Goal: Information Seeking & Learning: Learn about a topic

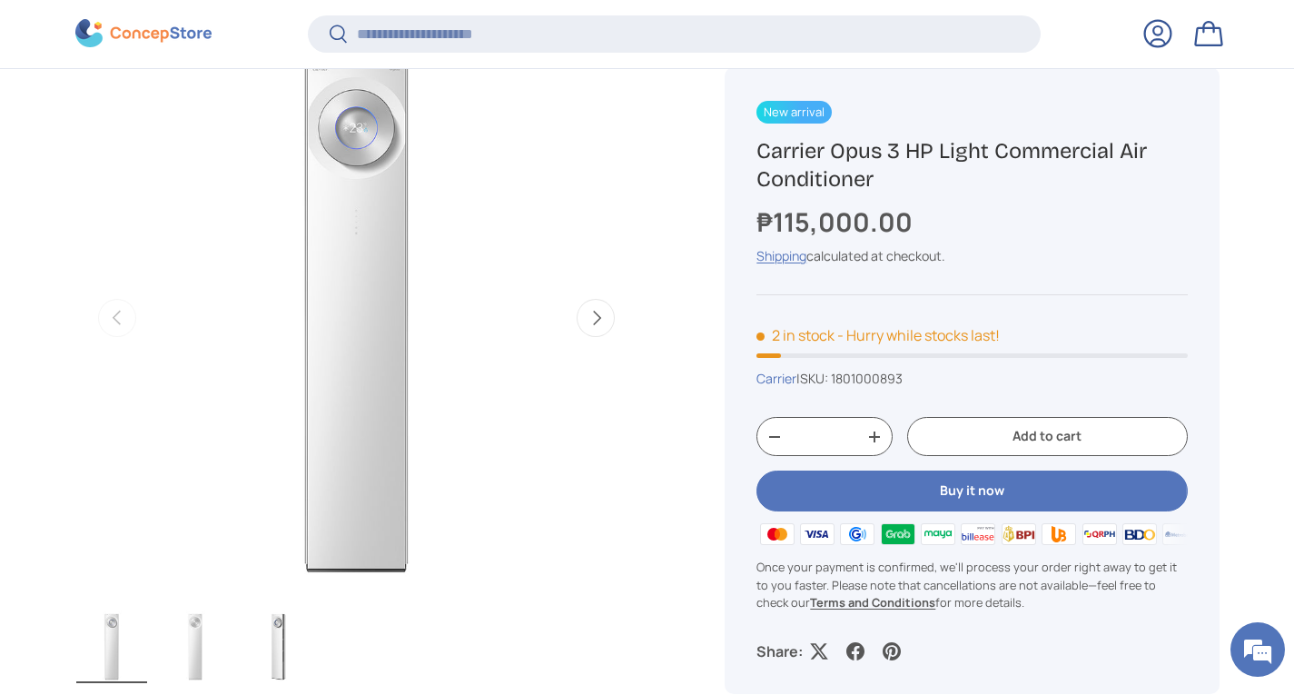
scroll to position [1099, 0]
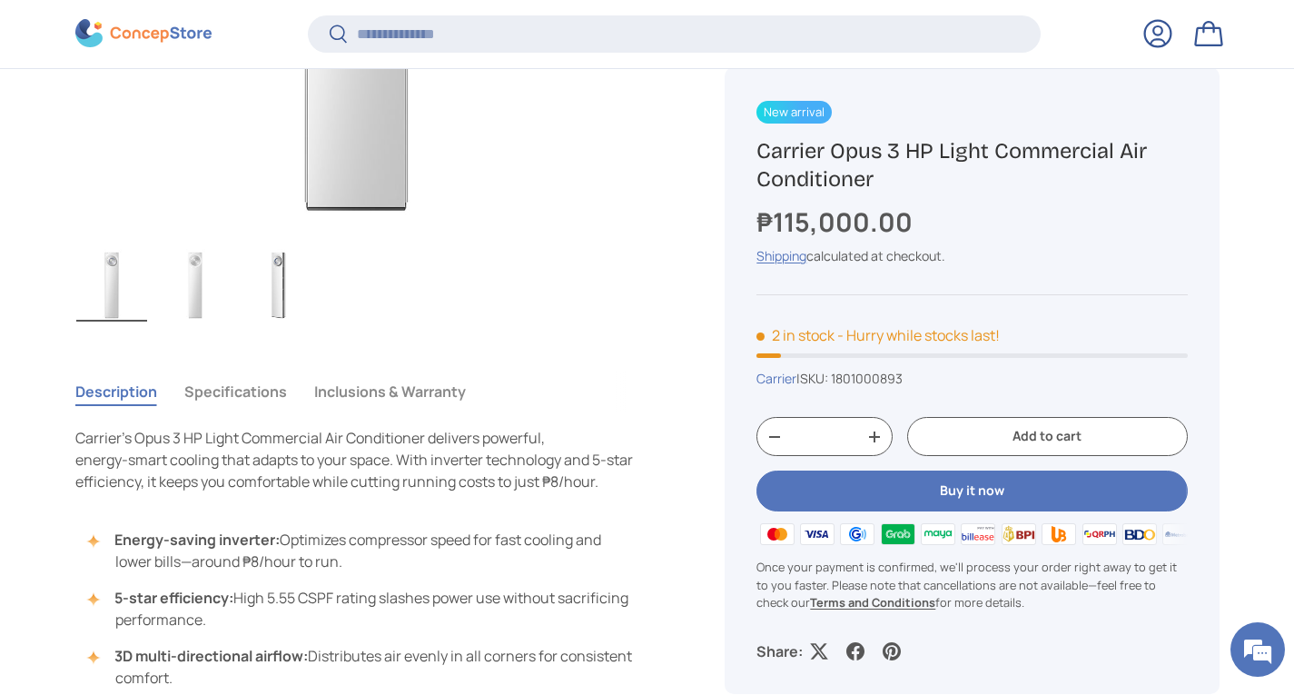
click at [422, 399] on button "Inclusions & Warranty" at bounding box center [390, 391] width 152 height 42
click at [419, 390] on button "Inclusions & Warranty" at bounding box center [390, 391] width 152 height 42
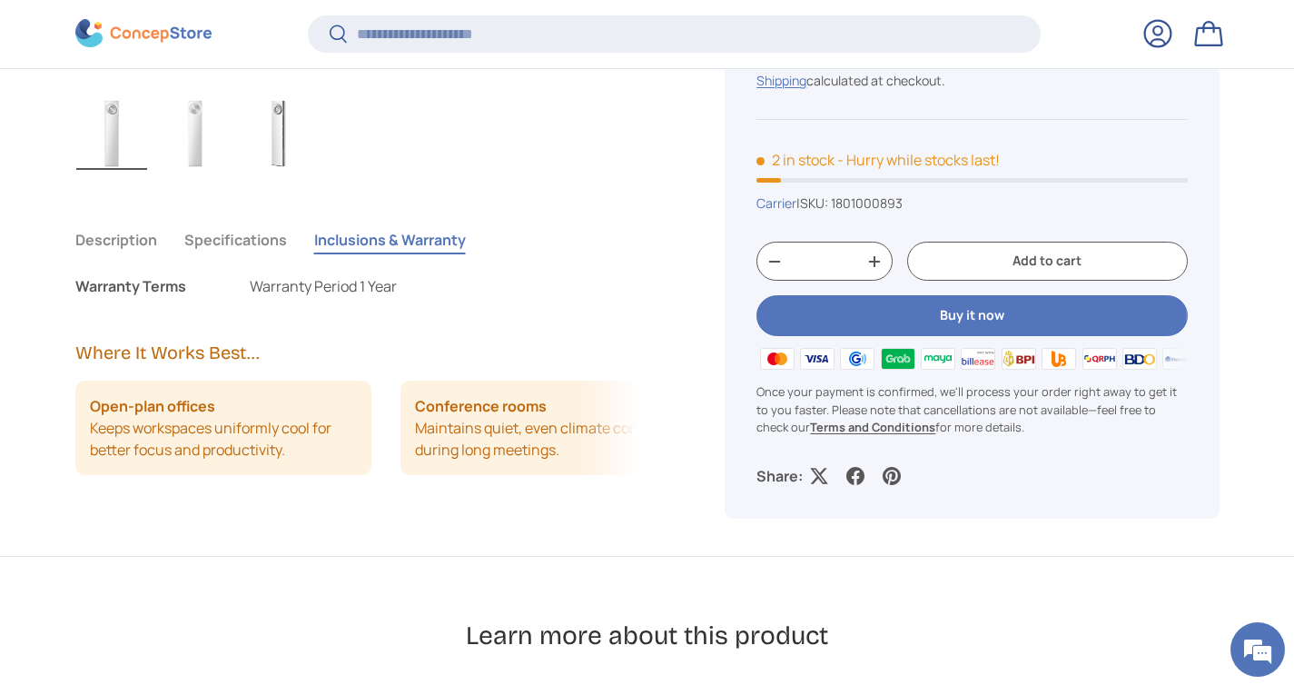
scroll to position [1190, 0]
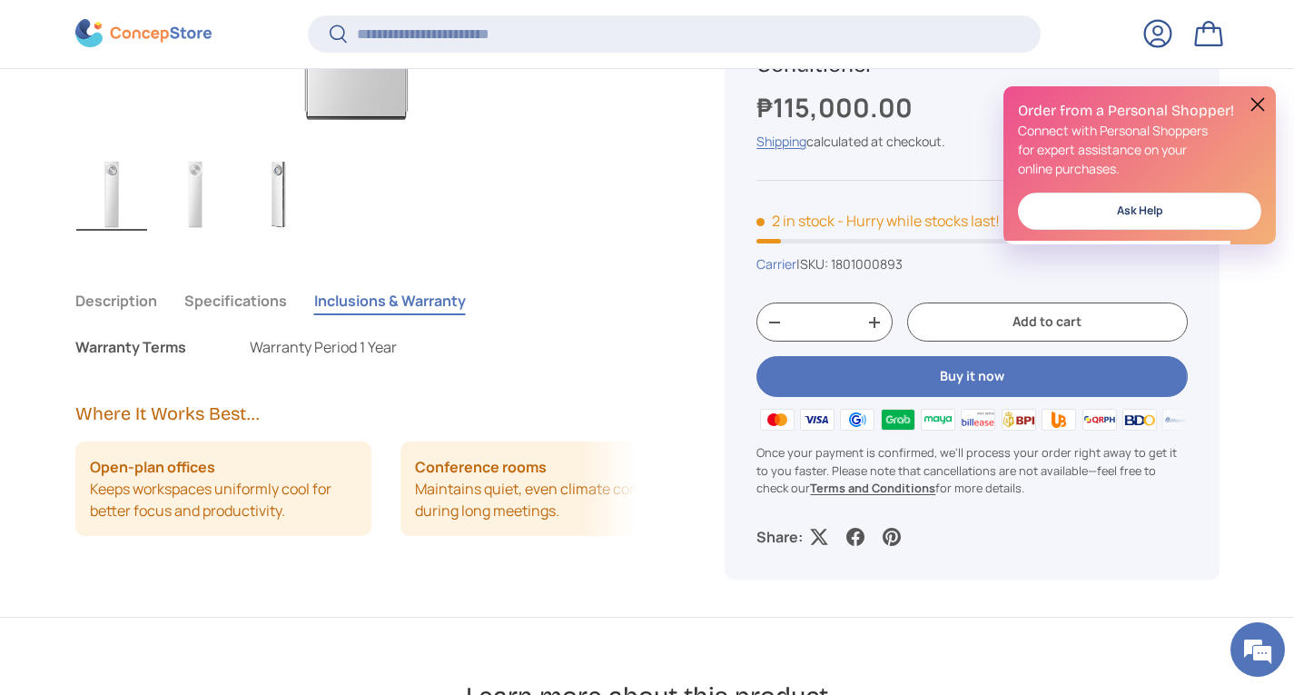
click at [325, 350] on p "Warranty Period 1 Year" at bounding box center [323, 347] width 147 height 22
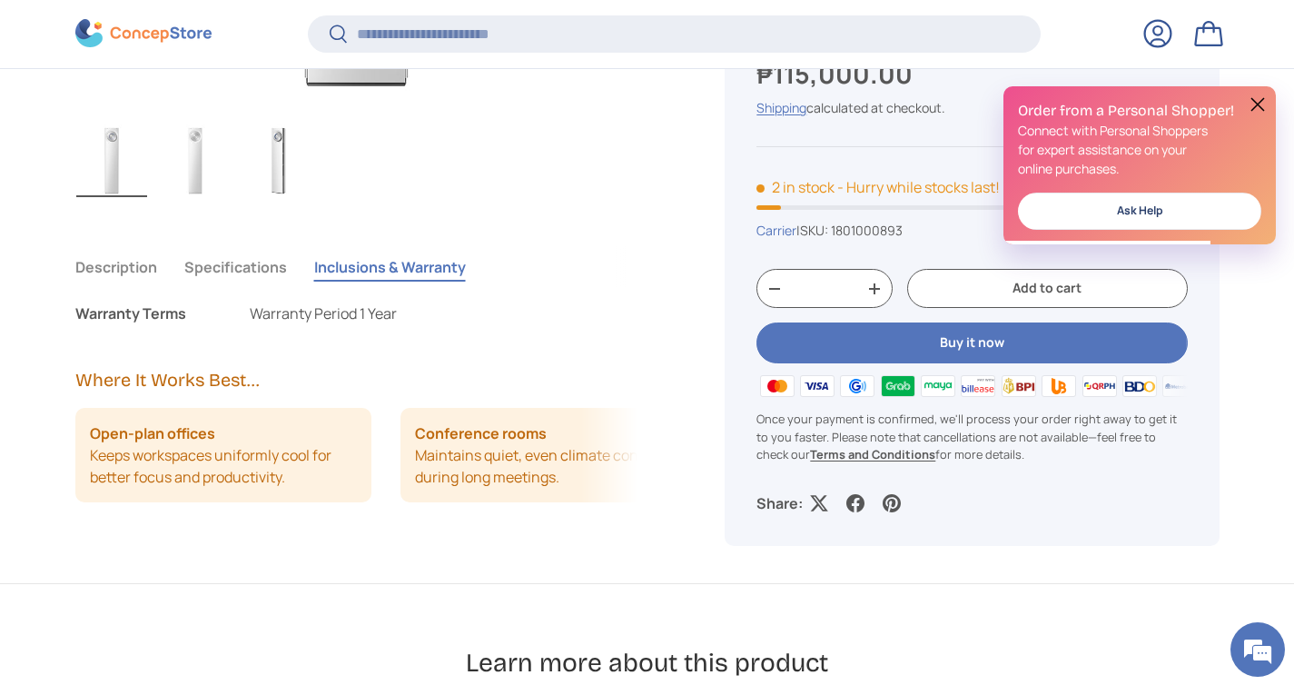
scroll to position [1281, 0]
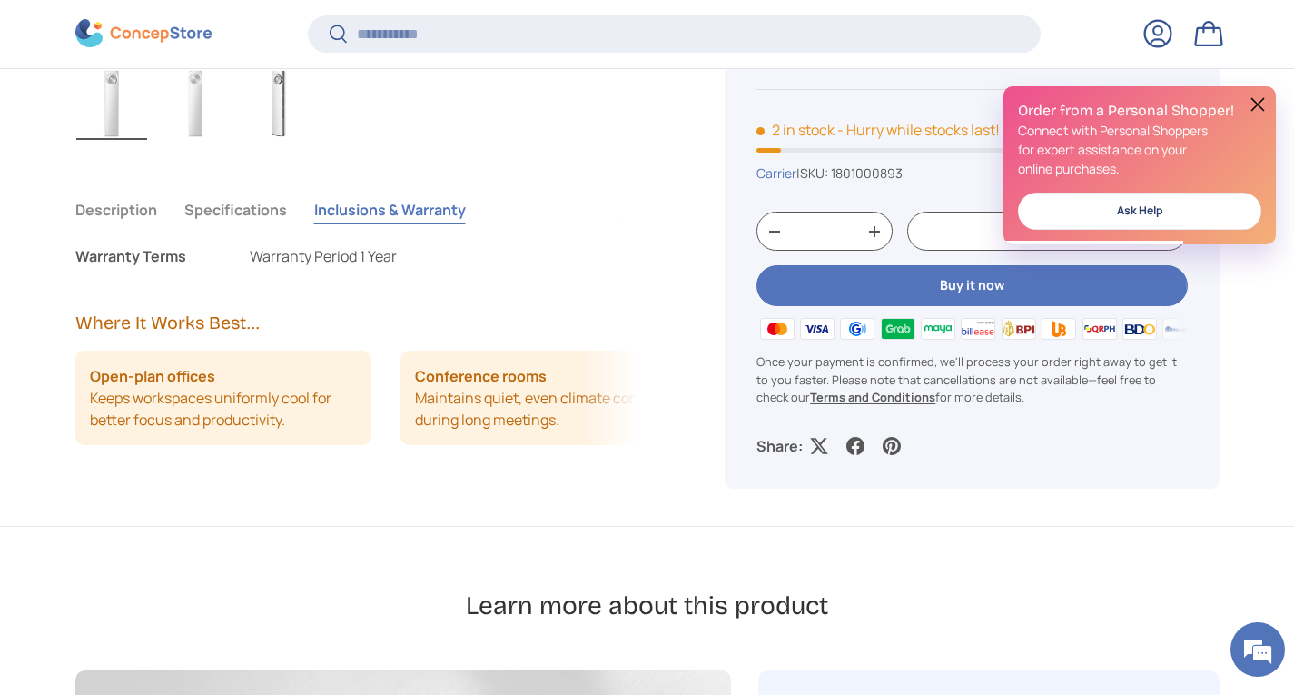
click at [160, 254] on div "Warranty Terms" at bounding box center [147, 256] width 145 height 22
drag, startPoint x: 236, startPoint y: 254, endPoint x: 468, endPoint y: 260, distance: 232.5
click at [468, 260] on li "Warranty Terms Warranty Period 1 Year" at bounding box center [356, 256] width 563 height 22
drag, startPoint x: 453, startPoint y: 285, endPoint x: 399, endPoint y: 325, distance: 67.5
click at [453, 286] on div "Description Specifications Inclusions & Warranty Carrier’s Opus 3 HP Light Comm…" at bounding box center [378, 353] width 606 height 343
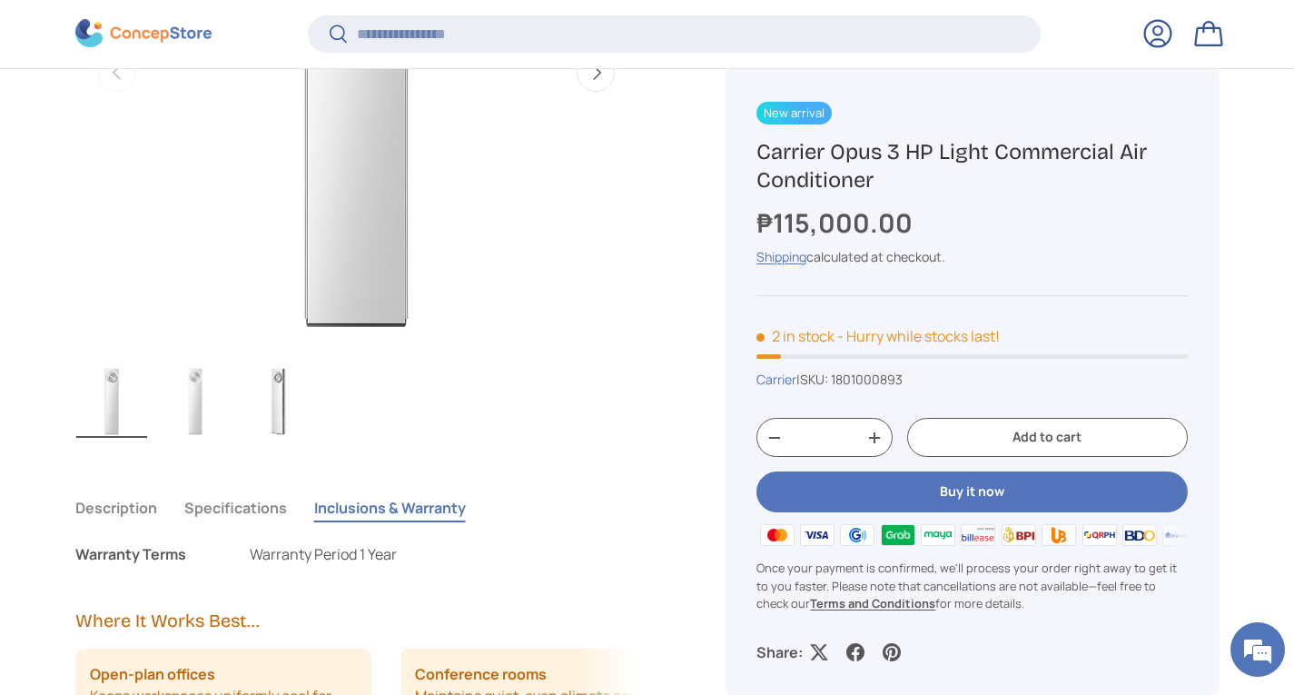
scroll to position [1009, 0]
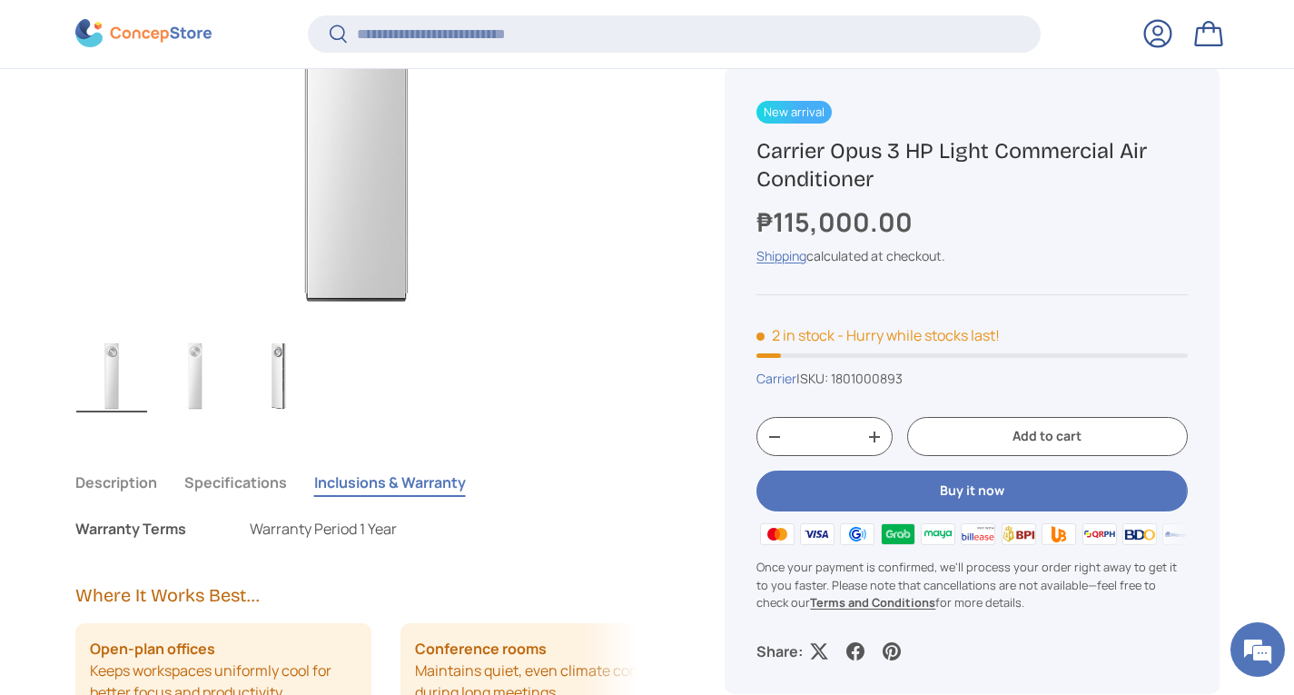
click at [217, 477] on button "Specifications" at bounding box center [235, 482] width 103 height 42
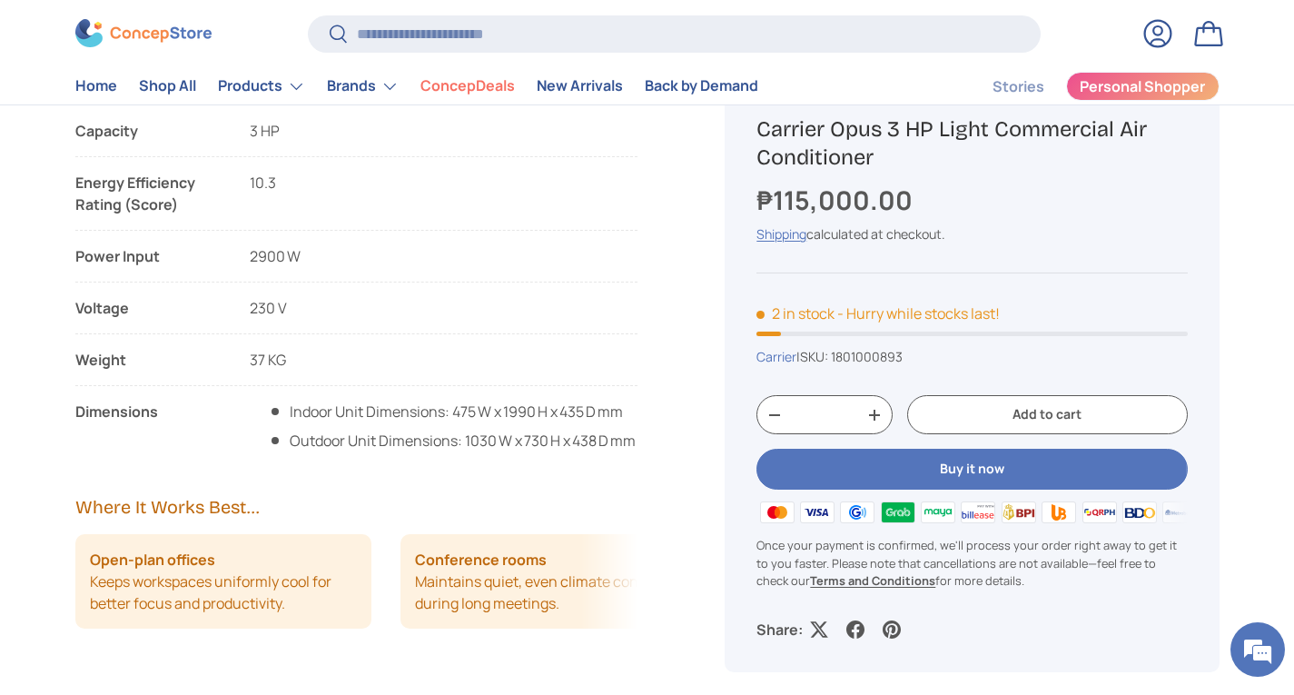
scroll to position [1285, 0]
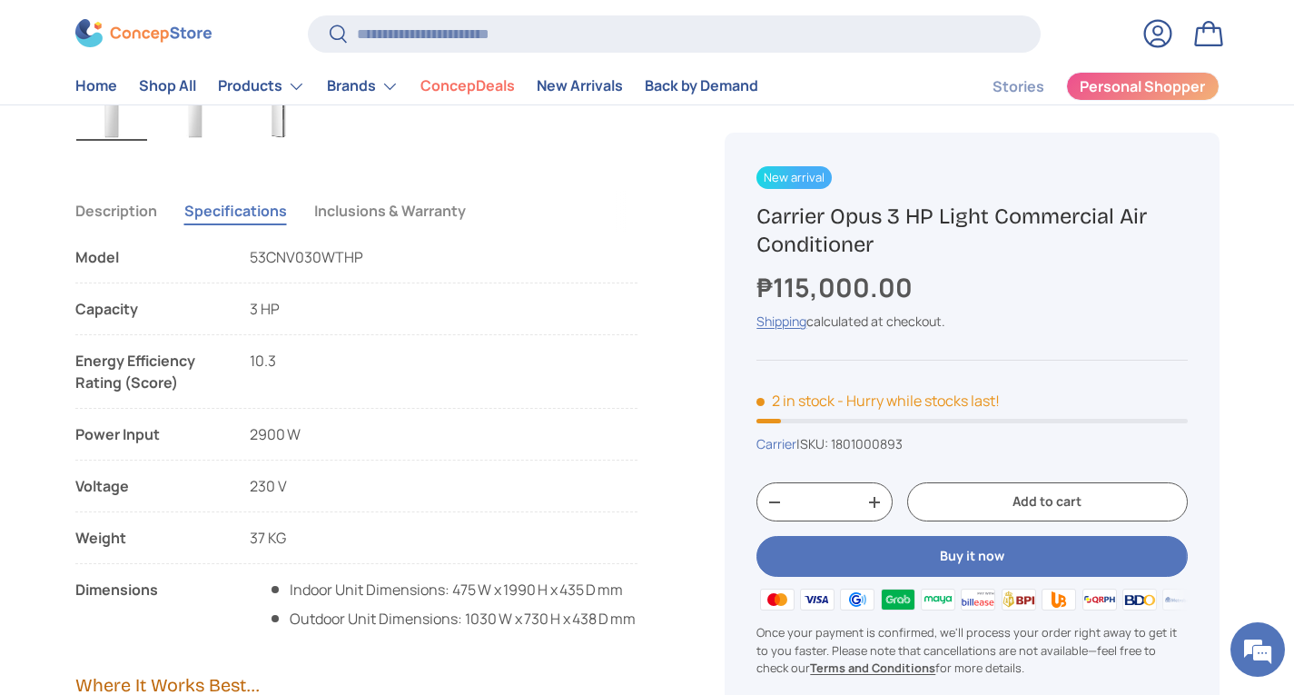
click at [361, 219] on button "Inclusions & Warranty" at bounding box center [390, 211] width 152 height 42
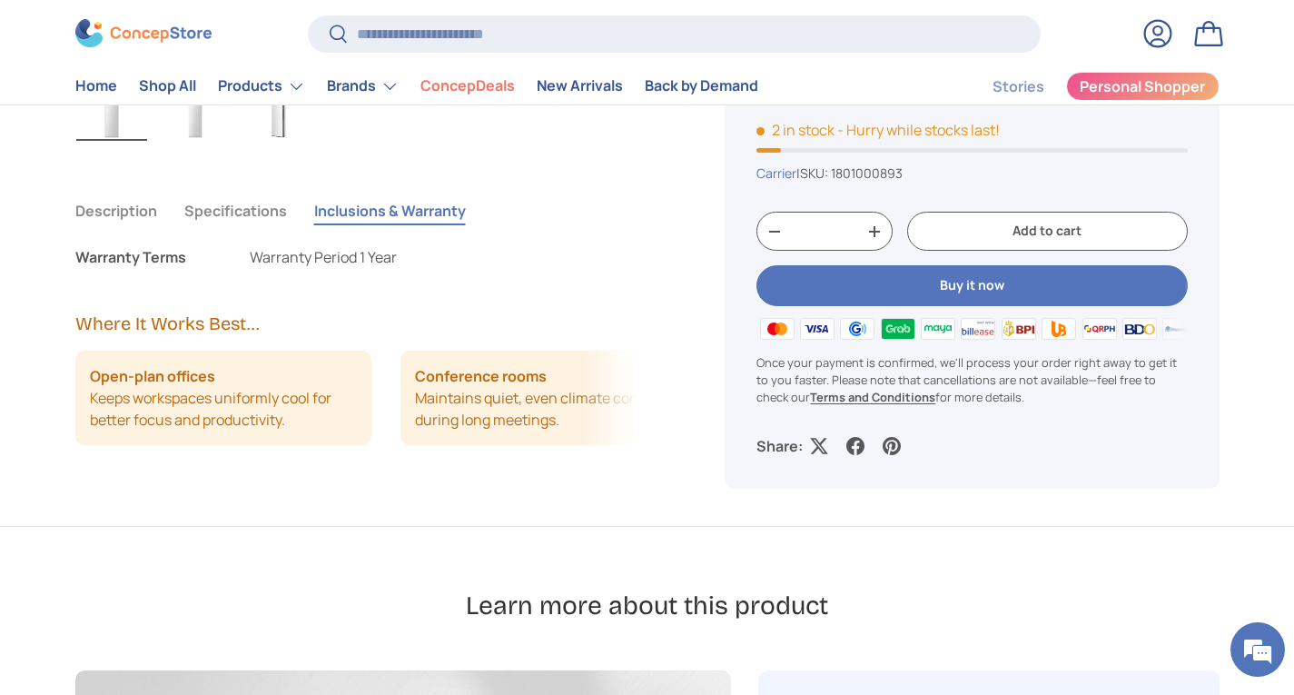
click at [325, 265] on p "Warranty Period 1 Year" at bounding box center [323, 257] width 147 height 22
